Goal: Task Accomplishment & Management: Manage account settings

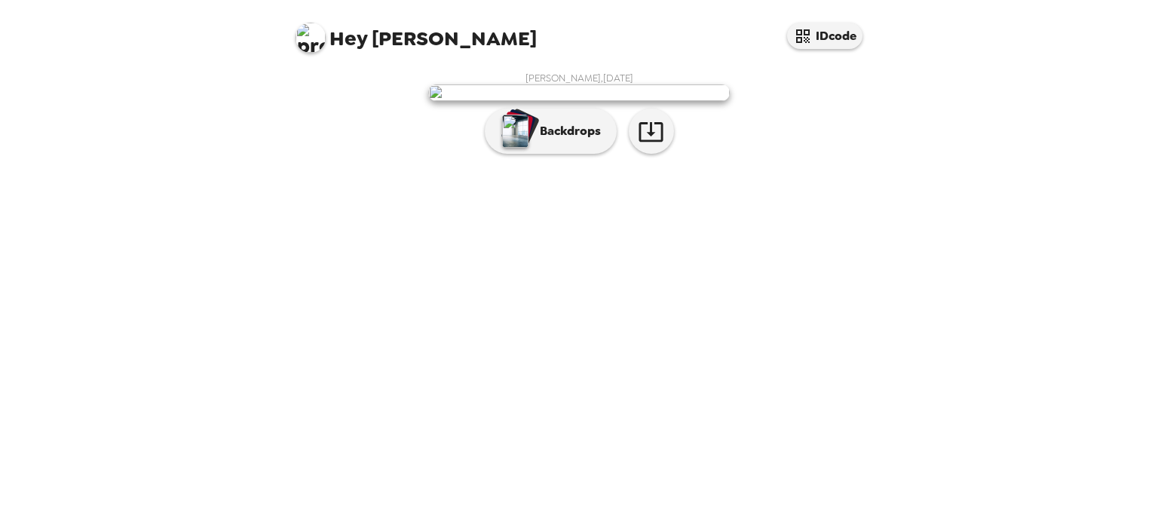
scroll to position [20, 0]
click at [515, 148] on img "button" at bounding box center [515, 131] width 26 height 33
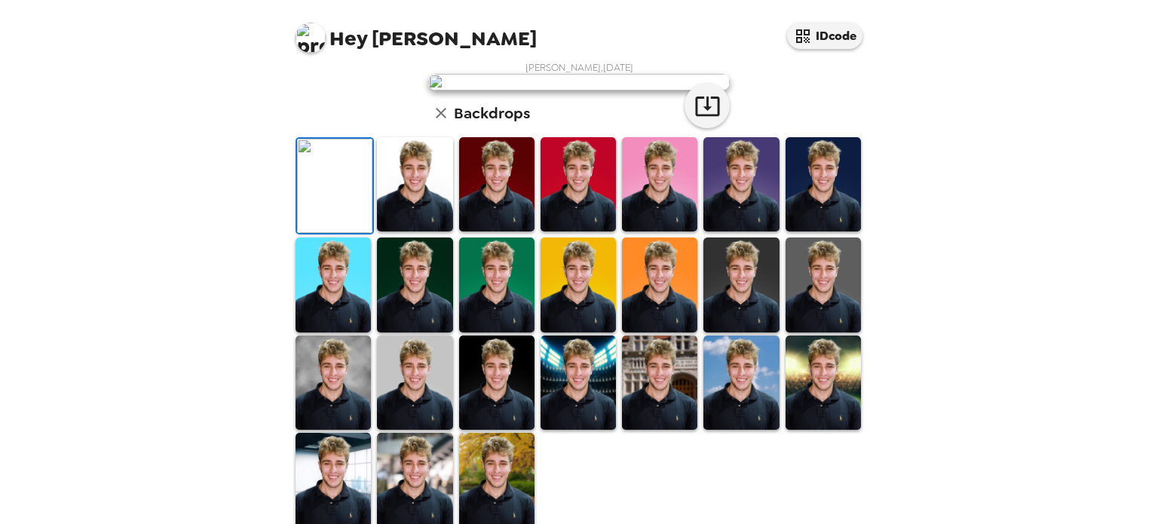
scroll to position [0, 0]
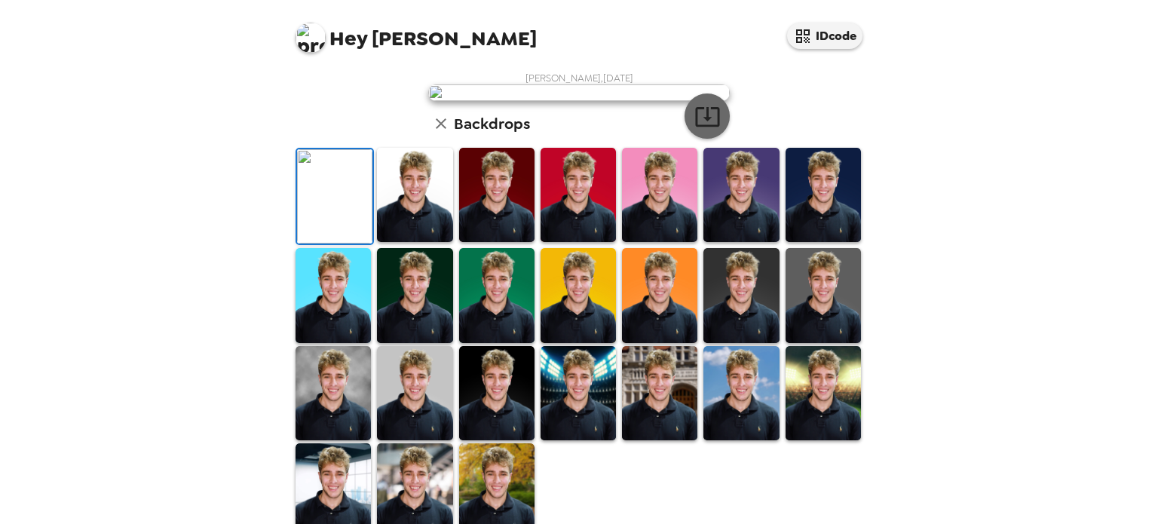
click at [715, 139] on button "button" at bounding box center [706, 115] width 45 height 45
